Goal: Task Accomplishment & Management: Use online tool/utility

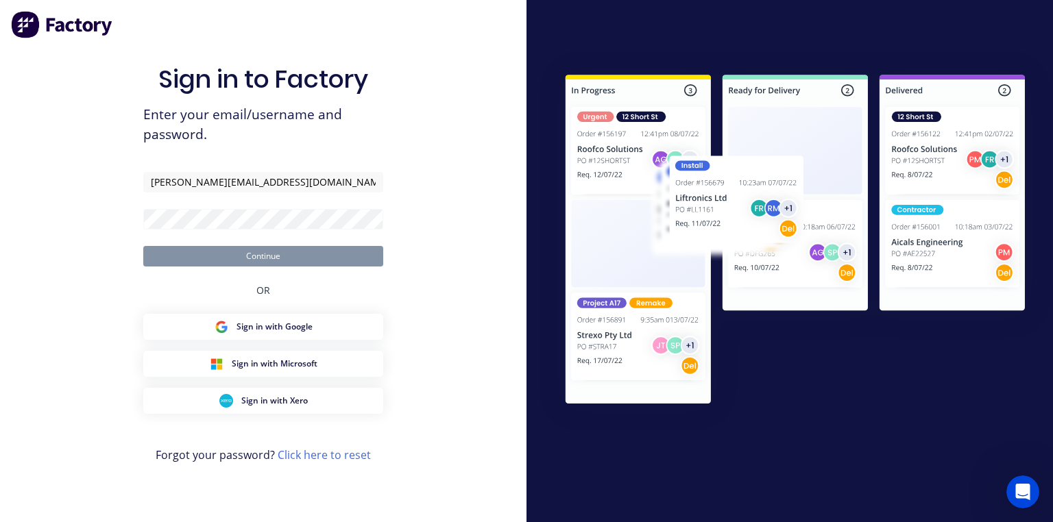
type input "[PERSON_NAME][EMAIL_ADDRESS][DOMAIN_NAME]"
click at [302, 252] on button "Continue" at bounding box center [263, 256] width 240 height 21
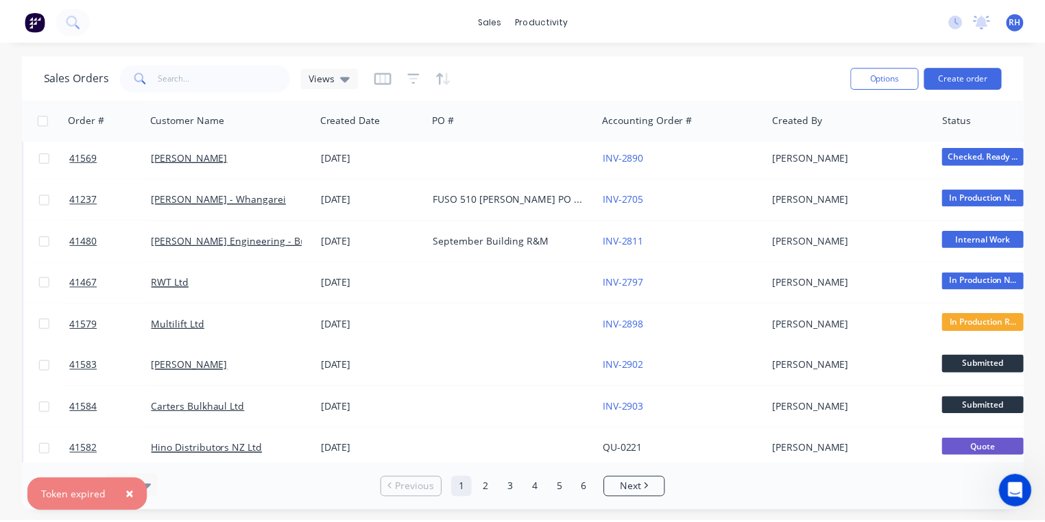
scroll to position [143, 0]
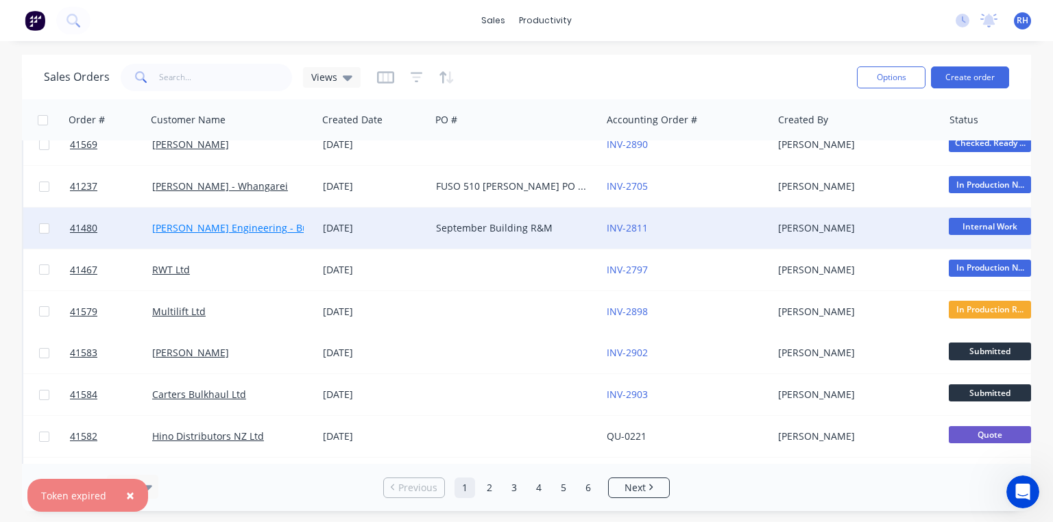
click at [291, 229] on link "[PERSON_NAME] Engineering - Building R M" at bounding box center [253, 227] width 203 height 13
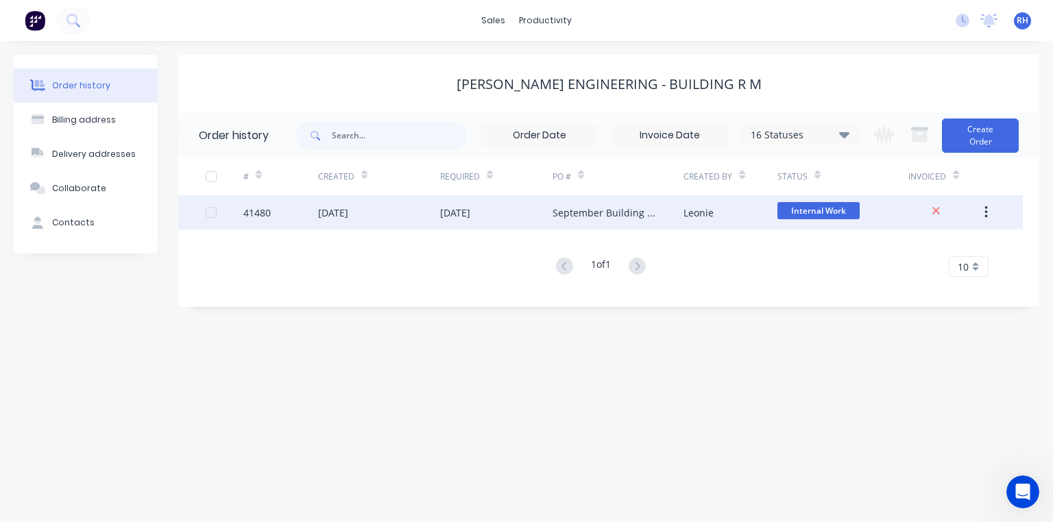
click at [506, 221] on div "[DATE]" at bounding box center [496, 212] width 112 height 34
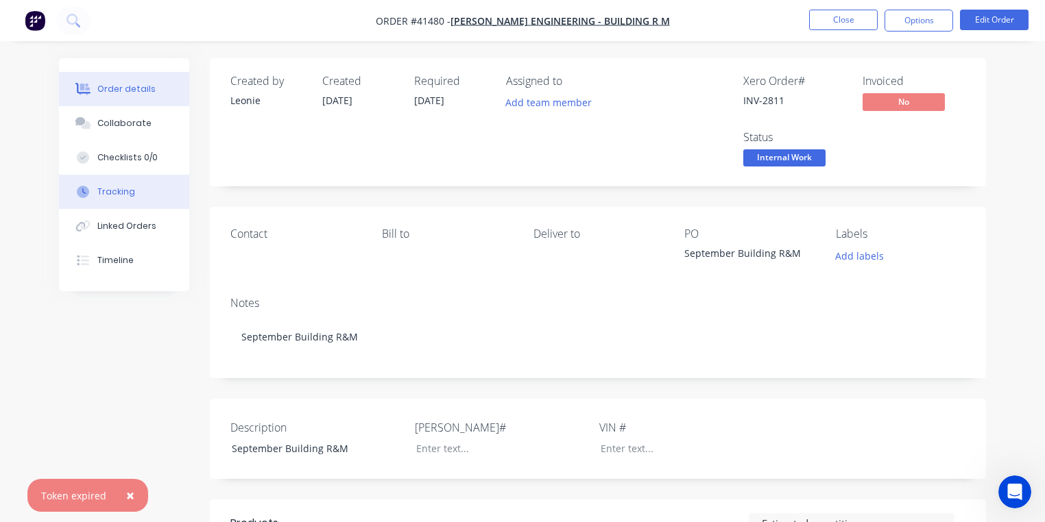
click at [151, 193] on button "Tracking" at bounding box center [124, 192] width 130 height 34
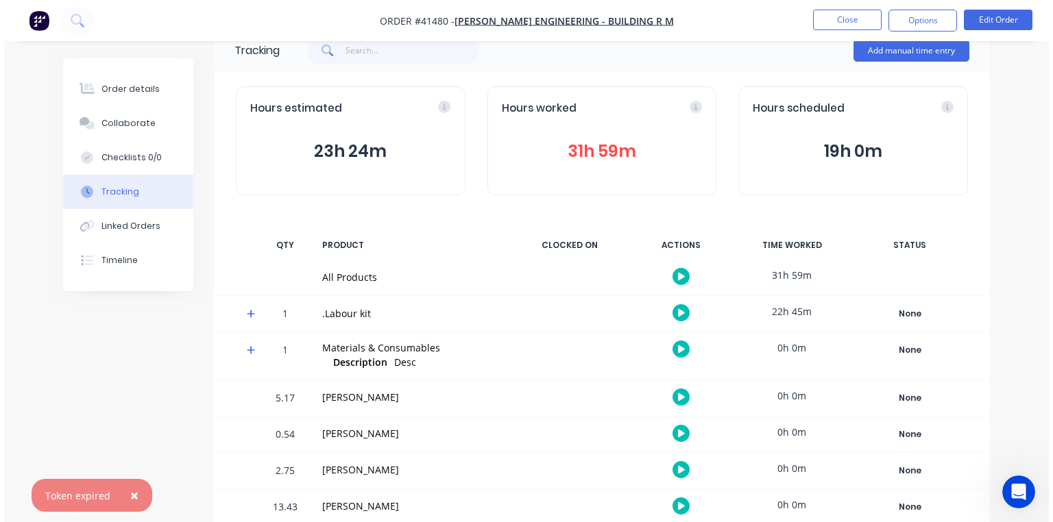
scroll to position [119, 0]
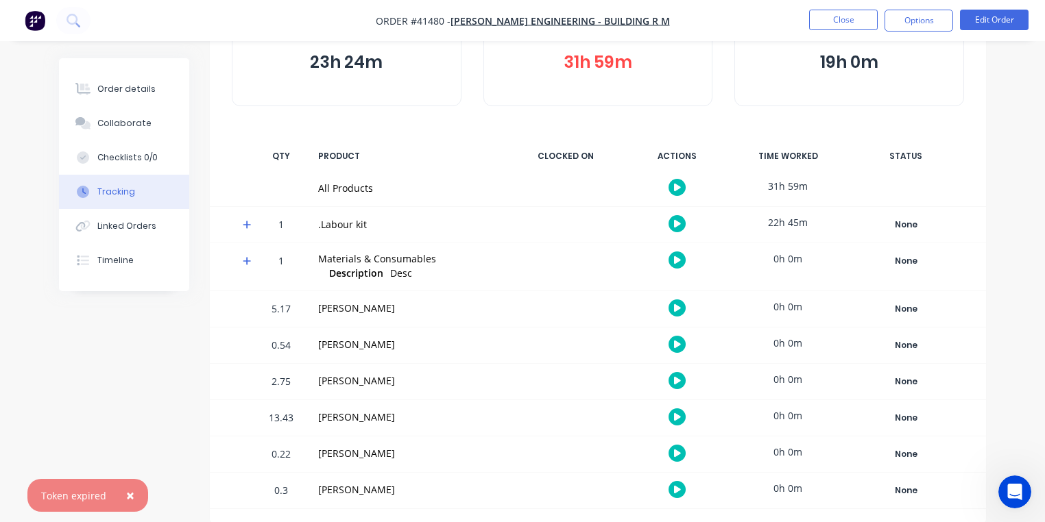
click at [247, 221] on icon at bounding box center [247, 225] width 8 height 8
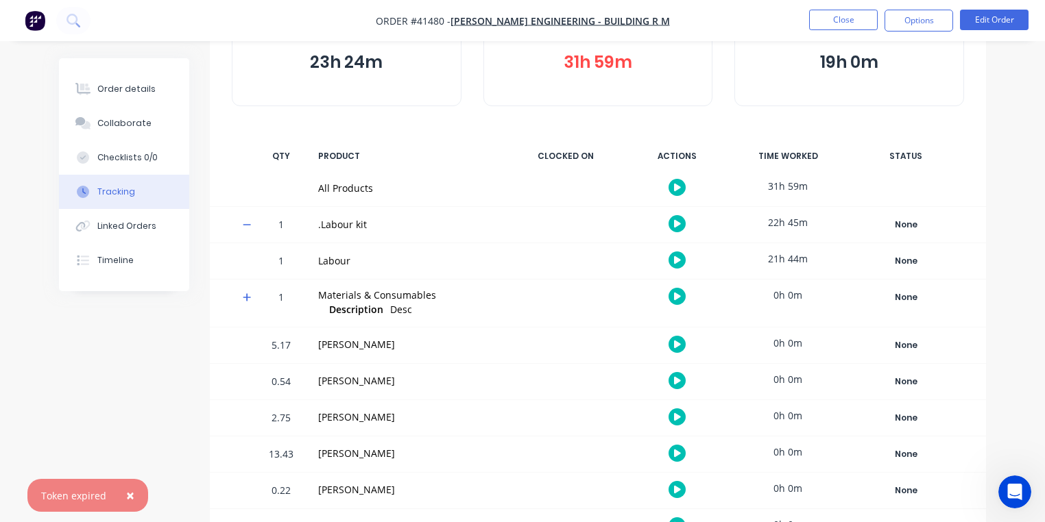
click at [334, 263] on div "Labour" at bounding box center [408, 261] width 180 height 14
click at [682, 258] on button "button" at bounding box center [676, 260] width 17 height 17
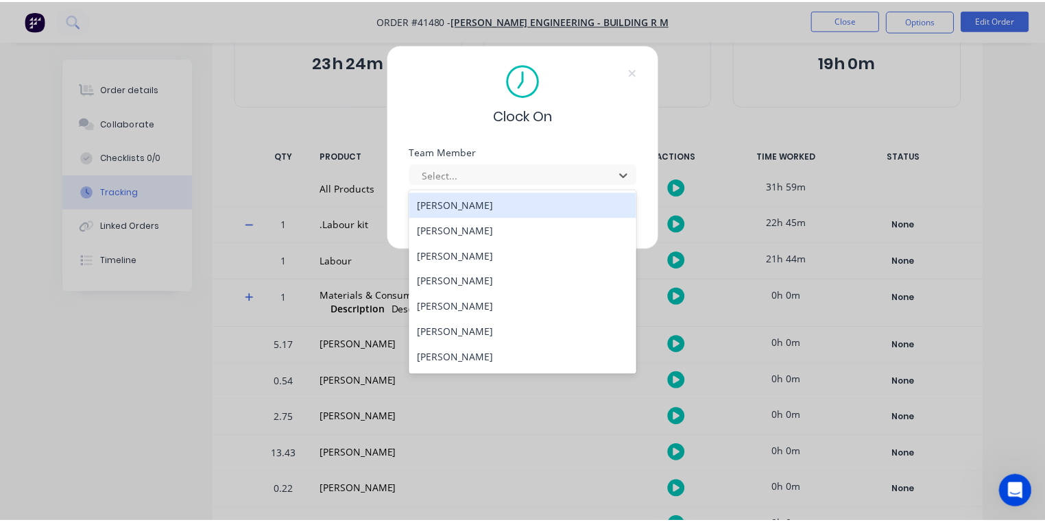
scroll to position [200, 0]
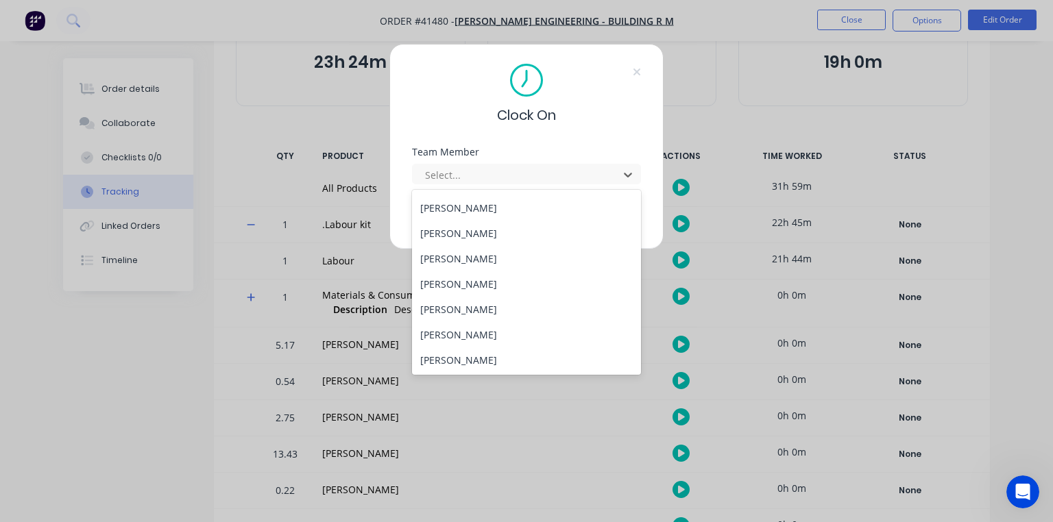
click at [483, 258] on div "[PERSON_NAME]" at bounding box center [526, 258] width 229 height 25
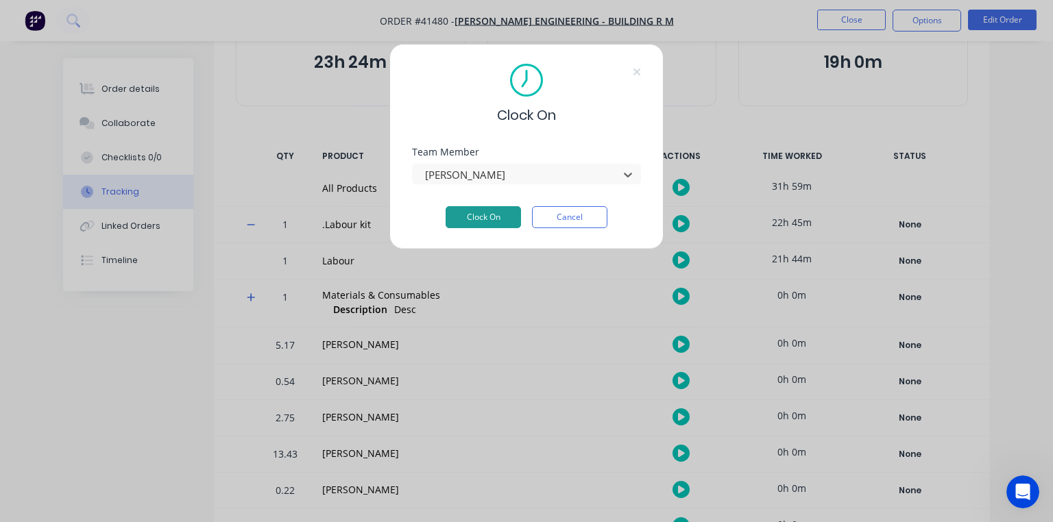
click at [499, 222] on button "Clock On" at bounding box center [483, 217] width 75 height 22
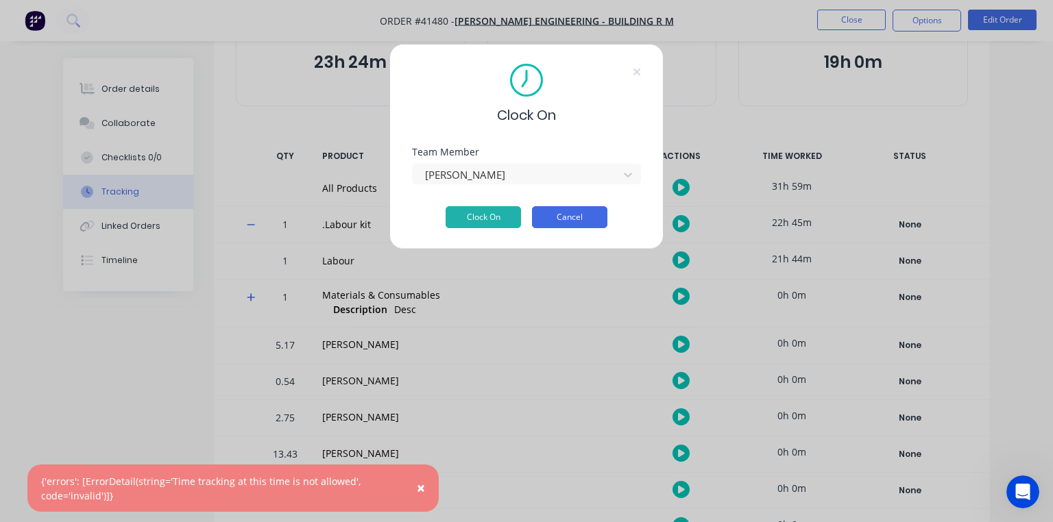
click at [579, 208] on button "Cancel" at bounding box center [569, 217] width 75 height 22
